Goal: Transaction & Acquisition: Book appointment/travel/reservation

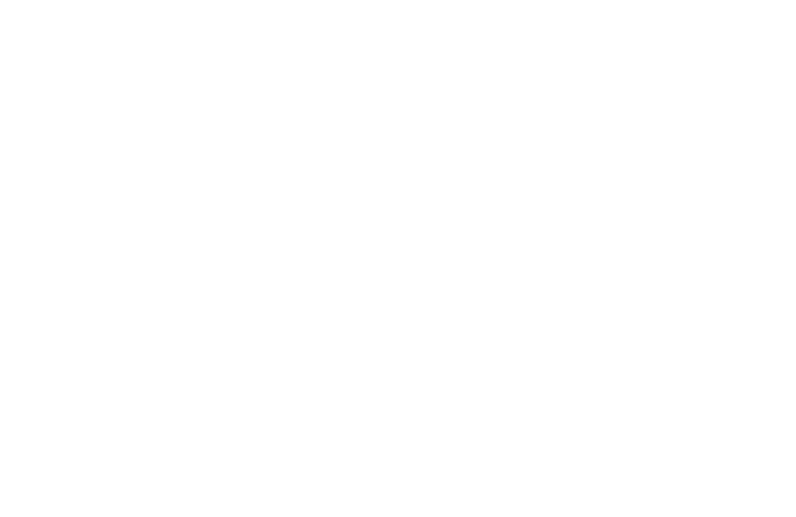
click at [71, 315] on div "Familienhotels Alle Hotels im Überblick" at bounding box center [118, 320] width 174 height 98
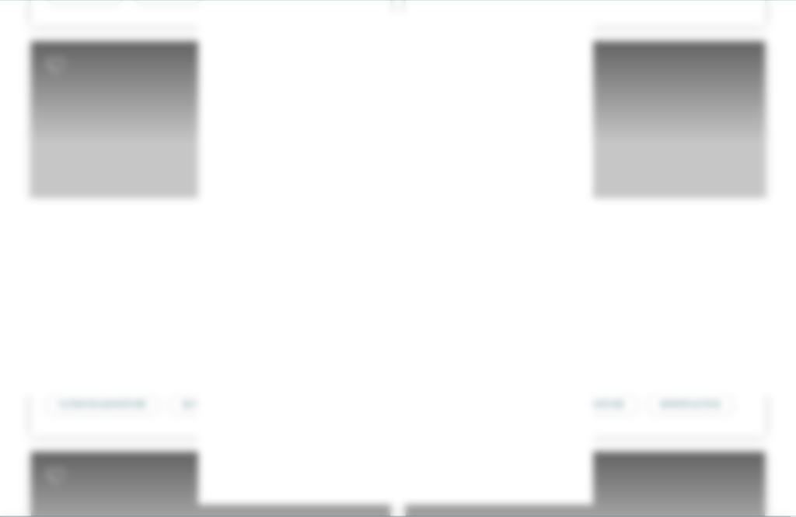
scroll to position [3842, 0]
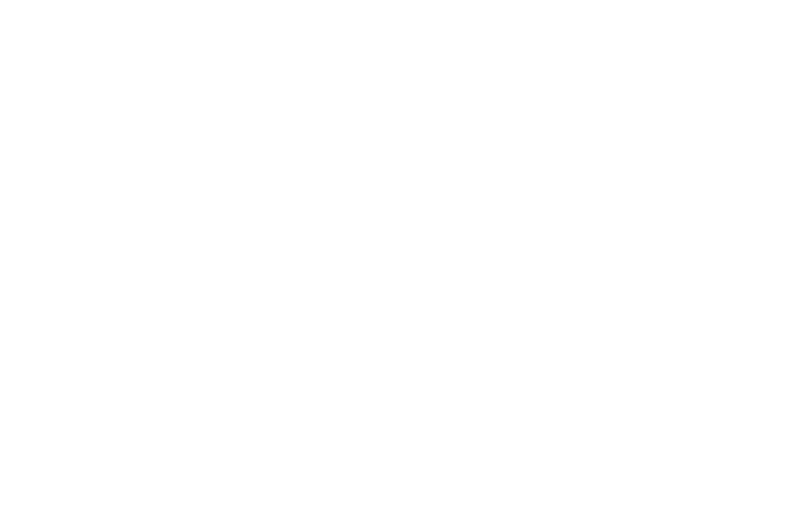
click at [693, 98] on icon at bounding box center [695, 111] width 33 height 27
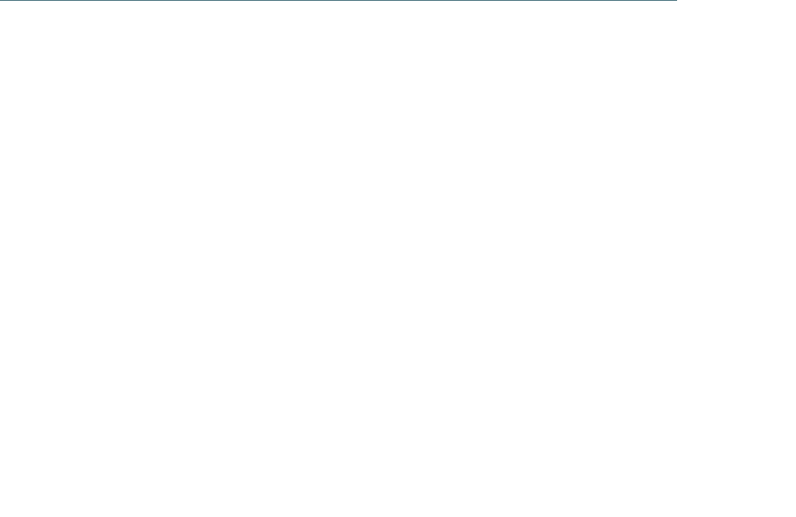
scroll to position [5998, 0]
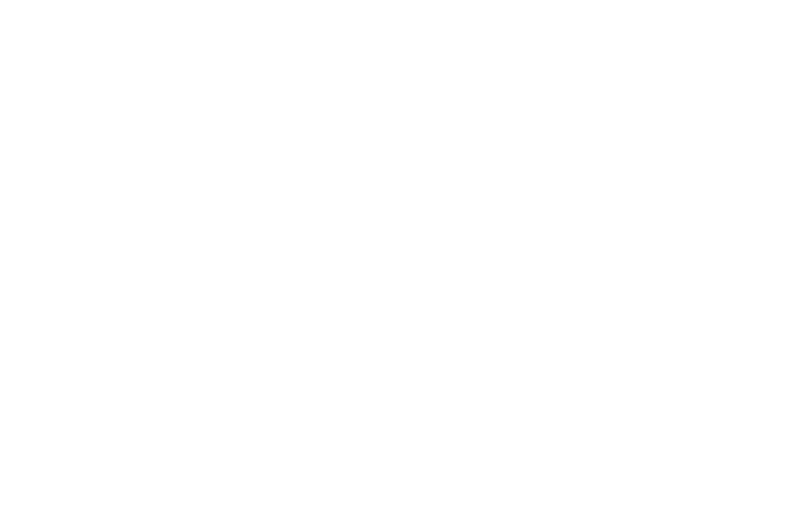
click at [62, 180] on div "[PERSON_NAME] Deal -20%" at bounding box center [210, 156] width 359 height 202
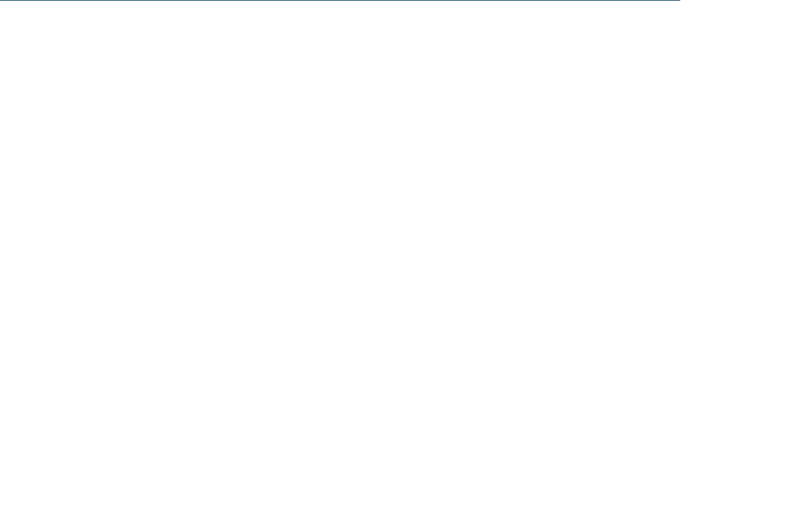
scroll to position [5988, 0]
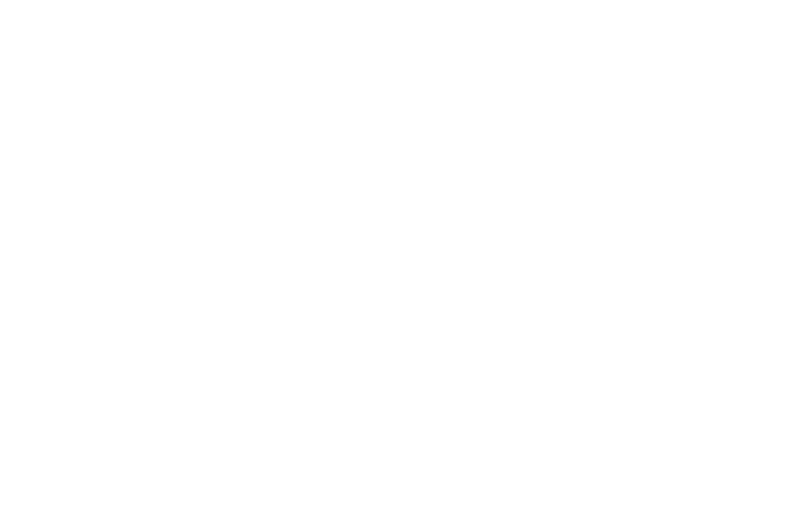
click at [204, 469] on span "WATER FUN" at bounding box center [197, 473] width 44 height 9
click at [742, 39] on icon at bounding box center [741, 35] width 15 height 11
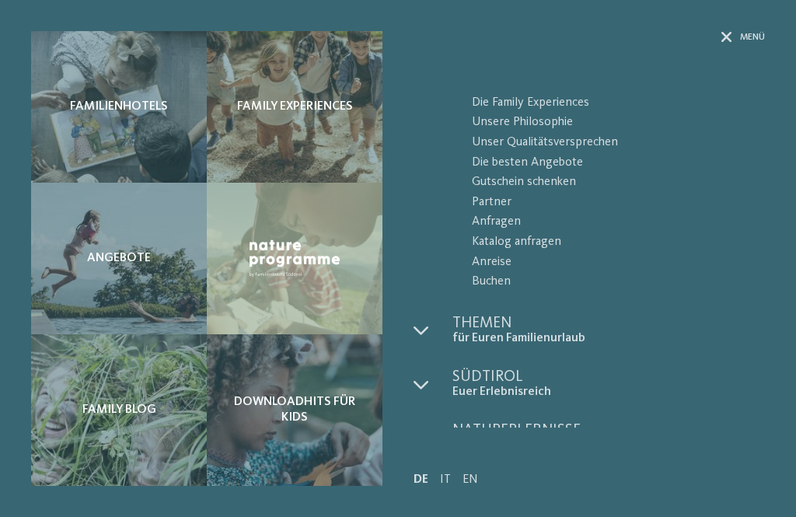
scroll to position [70, 0]
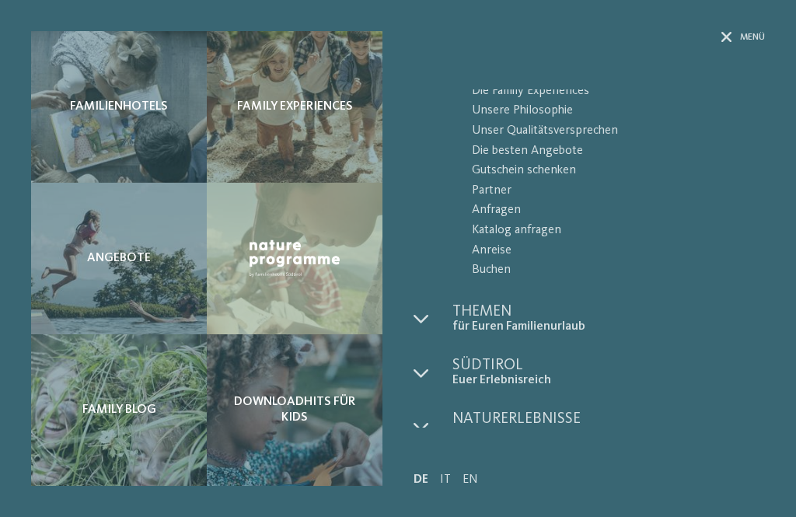
click at [83, 246] on div "Angebote" at bounding box center [119, 259] width 176 height 152
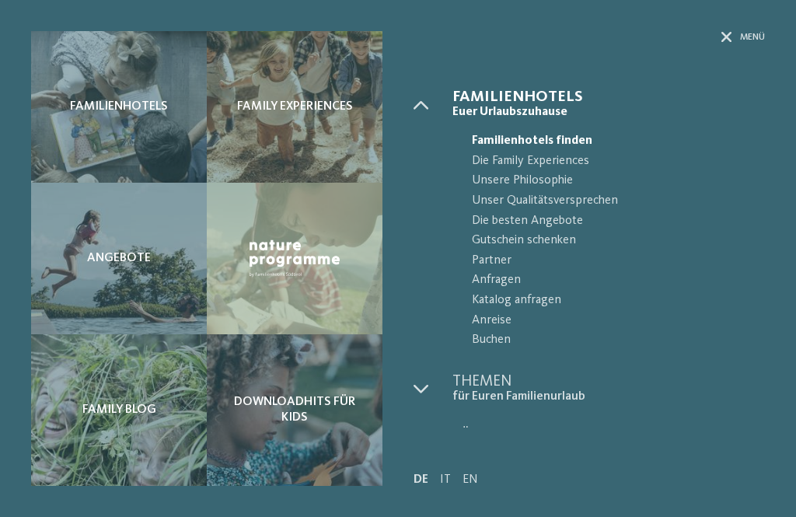
scroll to position [0, 0]
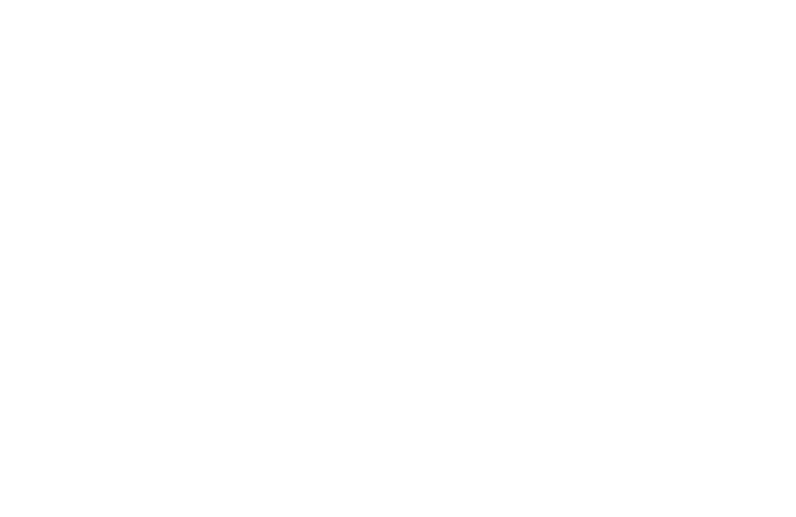
scroll to position [65, 0]
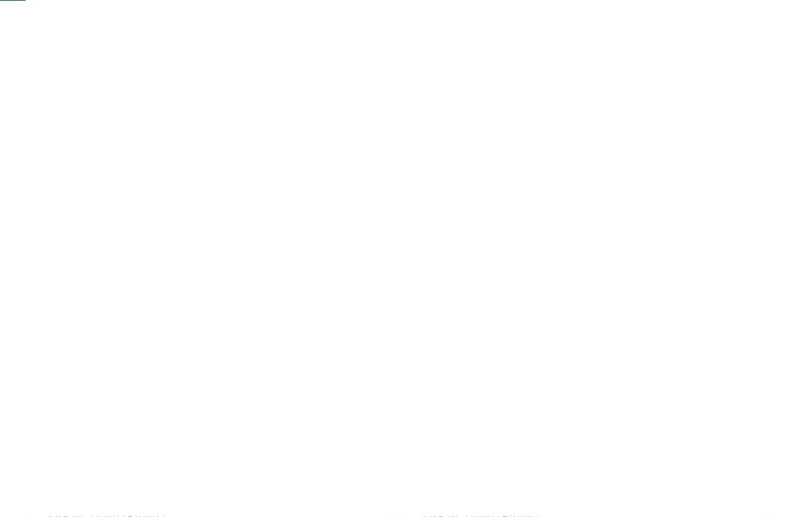
click at [49, 186] on icon at bounding box center [45, 188] width 9 height 9
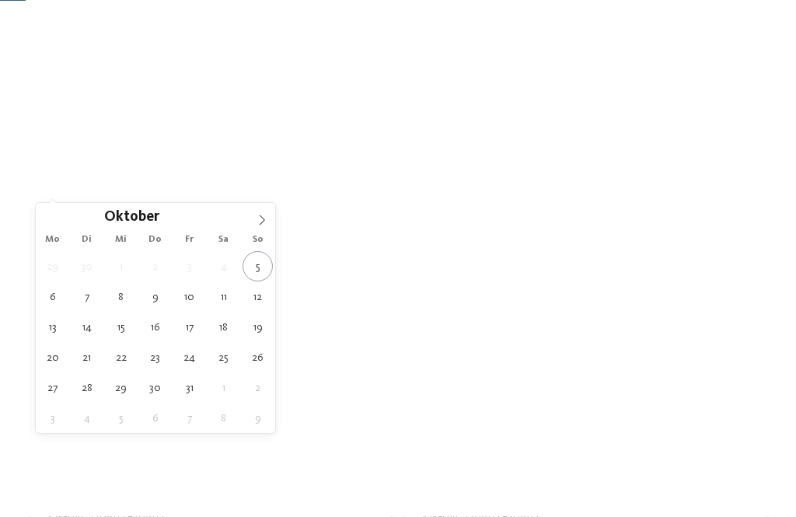
scroll to position [66, 0]
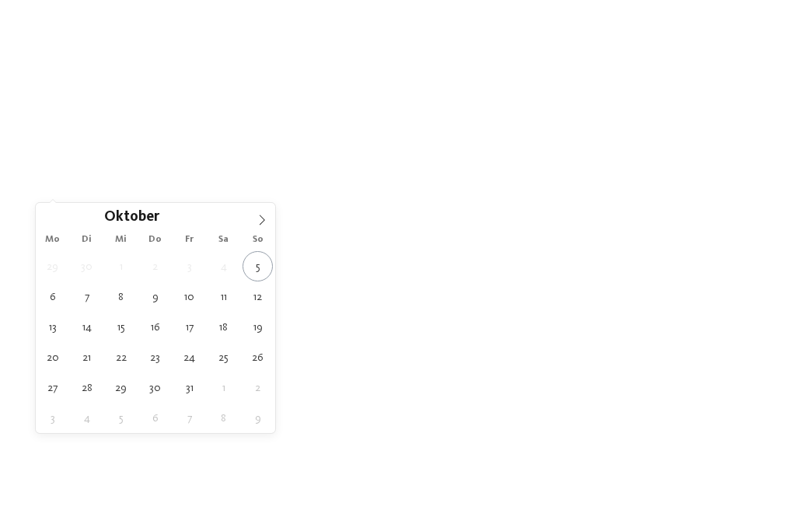
click at [267, 228] on span at bounding box center [262, 216] width 26 height 26
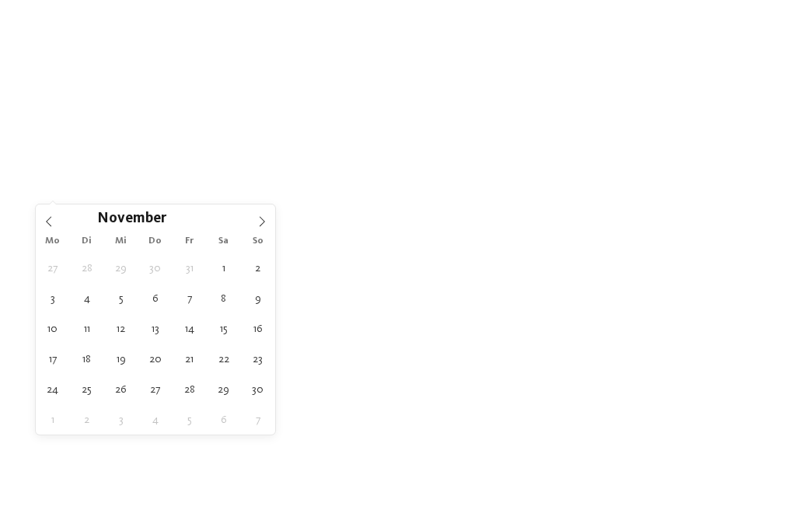
click at [259, 221] on icon at bounding box center [261, 221] width 11 height 11
click at [267, 227] on icon at bounding box center [261, 221] width 11 height 11
type input "****"
click at [271, 228] on span at bounding box center [262, 217] width 26 height 26
click at [263, 227] on icon at bounding box center [261, 221] width 11 height 11
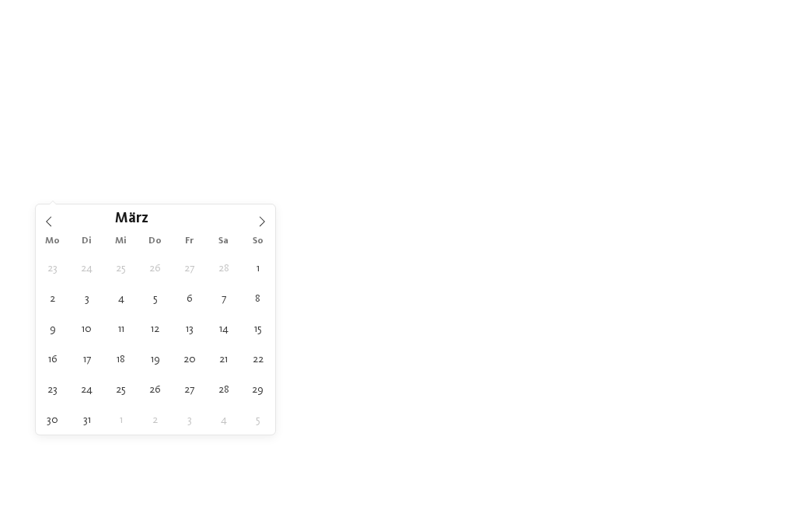
click at [264, 229] on span at bounding box center [262, 217] width 26 height 26
click at [263, 227] on icon at bounding box center [261, 221] width 11 height 11
click at [262, 229] on span at bounding box center [262, 217] width 26 height 26
click at [260, 226] on icon at bounding box center [261, 221] width 11 height 11
click at [266, 226] on icon at bounding box center [261, 221] width 11 height 11
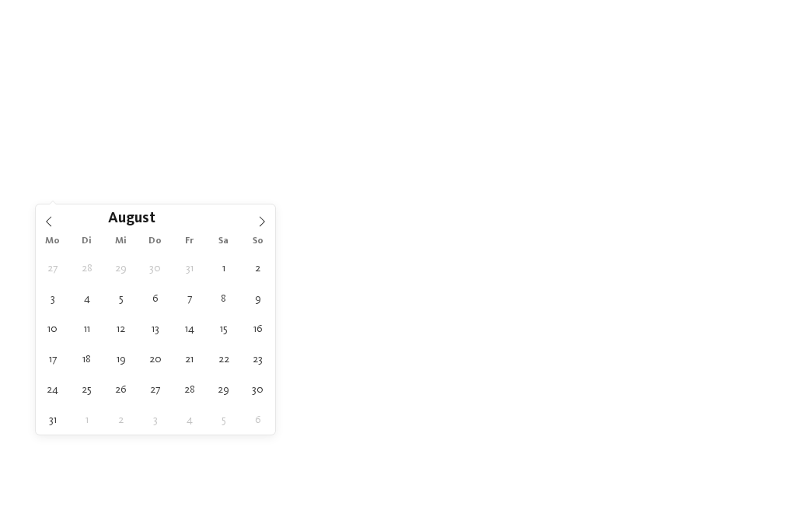
type div "01.08.2026"
type input "****"
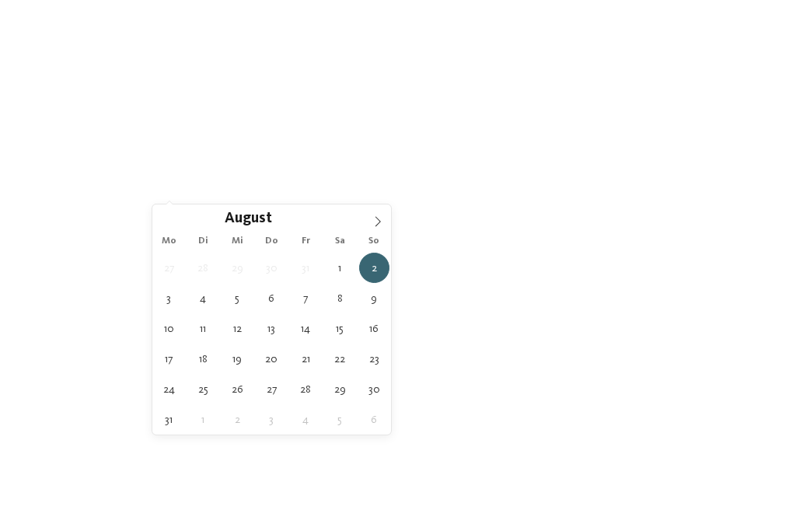
type div "08.08.2026"
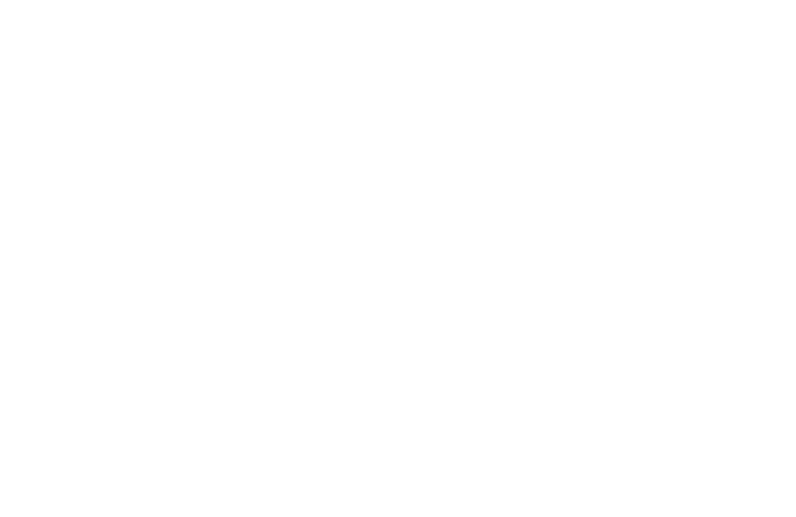
click at [371, 186] on icon at bounding box center [370, 189] width 6 height 6
click at [12, 276] on div "Region Dolomiten" at bounding box center [398, 258] width 796 height 517
click at [608, 197] on h4 "Adventure Family Hotel Maria ****" at bounding box center [585, 200] width 328 height 20
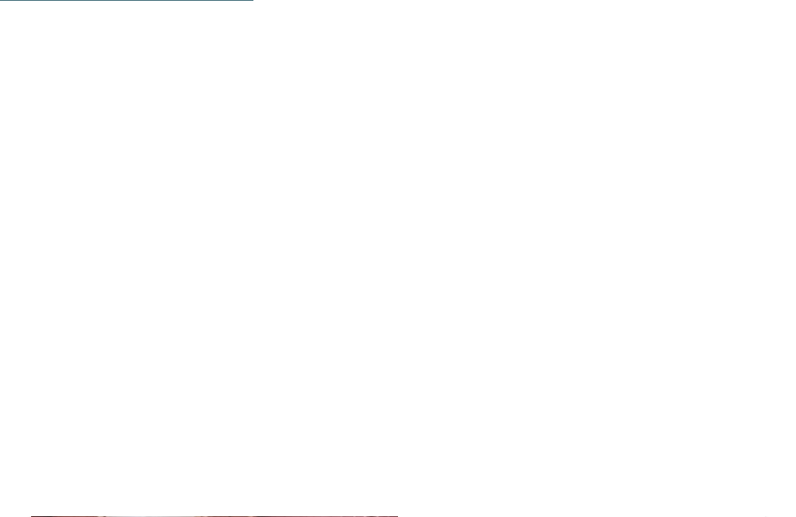
scroll to position [1694, 0]
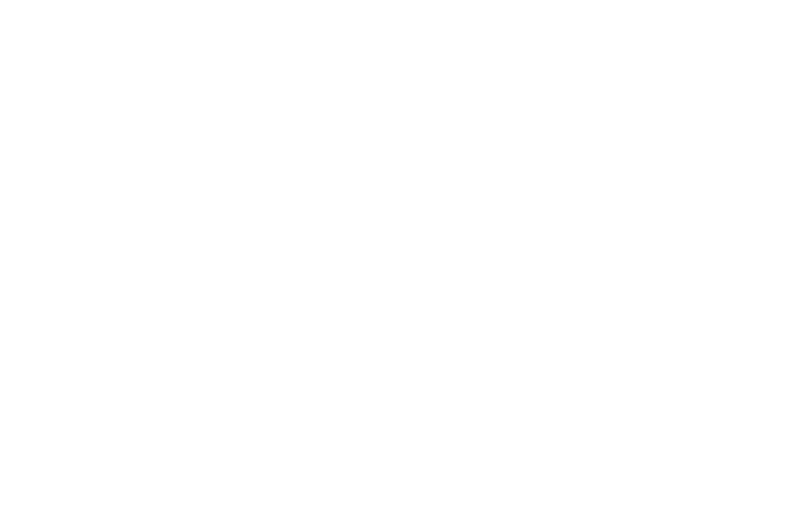
click at [772, 366] on icon at bounding box center [765, 381] width 43 height 35
click at [774, 364] on icon at bounding box center [765, 381] width 43 height 35
click at [772, 364] on icon at bounding box center [765, 381] width 43 height 35
click at [765, 364] on icon at bounding box center [765, 381] width 43 height 35
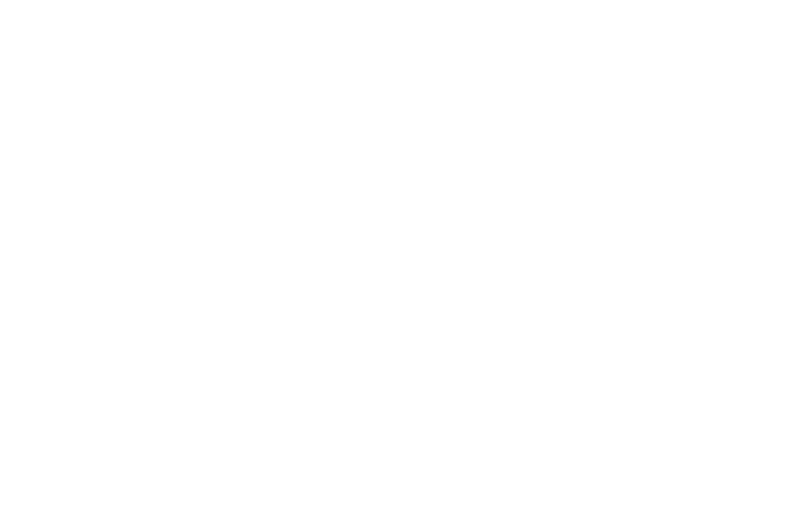
click at [768, 364] on icon at bounding box center [765, 381] width 43 height 35
click at [764, 364] on icon at bounding box center [765, 381] width 43 height 35
click at [765, 364] on icon at bounding box center [765, 381] width 43 height 35
